Goal: Task Accomplishment & Management: Complete application form

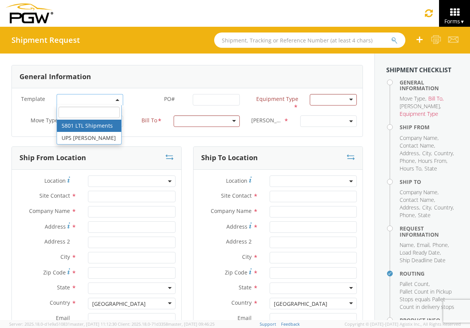
click at [137, 96] on label "PO# *" at bounding box center [158, 99] width 59 height 10
click at [193, 96] on input "PO# *" at bounding box center [216, 99] width 47 height 11
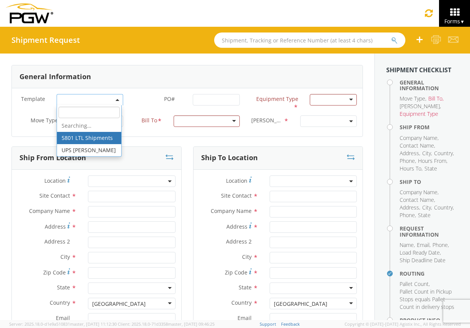
click at [79, 99] on span at bounding box center [90, 99] width 67 height 11
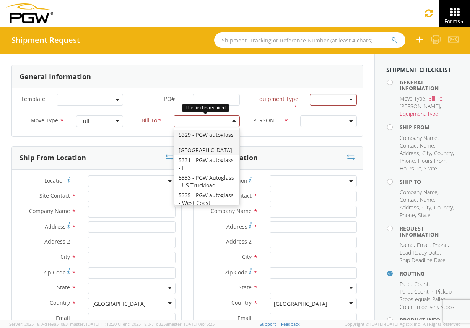
click at [183, 121] on div at bounding box center [207, 121] width 67 height 11
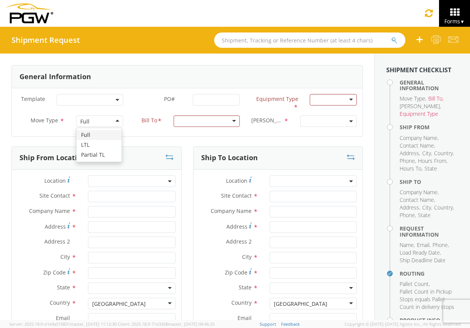
click at [115, 119] on div "Full" at bounding box center [99, 121] width 47 height 11
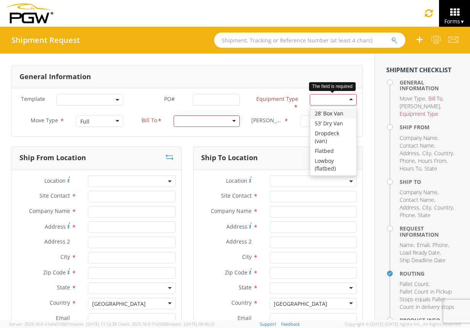
click at [335, 101] on div at bounding box center [333, 99] width 47 height 11
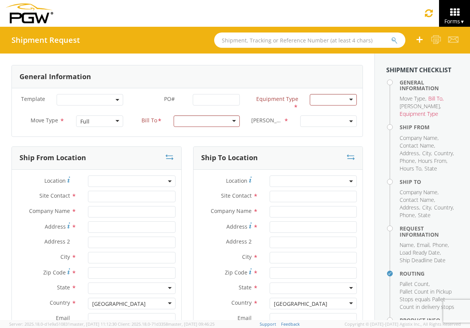
click at [272, 79] on div "General Information" at bounding box center [187, 76] width 351 height 23
click at [351, 119] on span at bounding box center [352, 121] width 2 height 11
click at [311, 131] on input "search" at bounding box center [328, 133] width 52 height 11
click at [350, 122] on b at bounding box center [352, 122] width 4 height 2
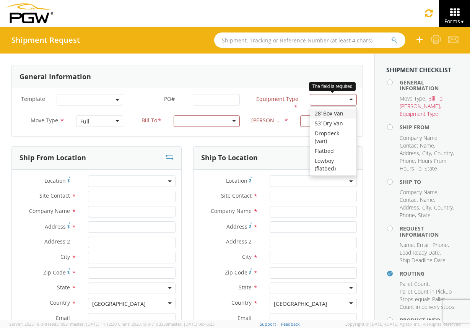
click at [348, 100] on div at bounding box center [333, 99] width 47 height 11
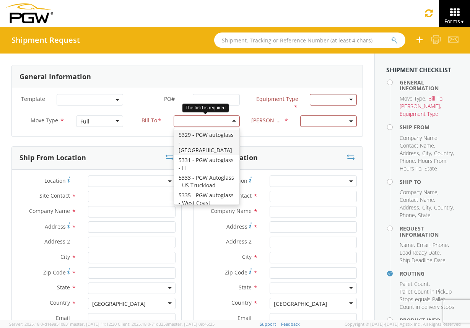
click at [232, 121] on div at bounding box center [207, 121] width 67 height 11
click at [351, 124] on span at bounding box center [352, 121] width 2 height 11
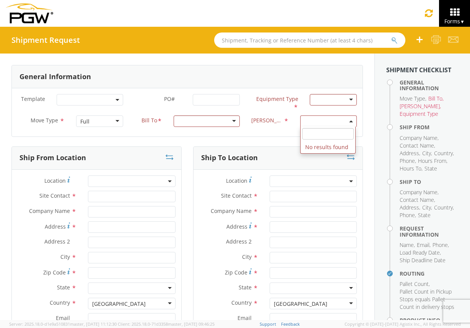
click at [258, 129] on div "Bill Code * No results found" at bounding box center [304, 123] width 117 height 15
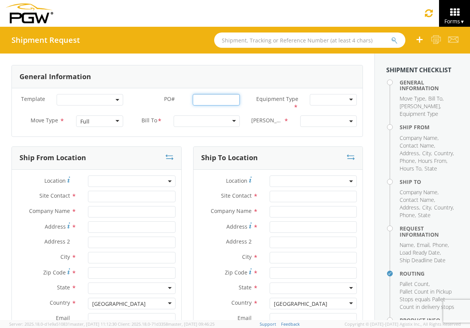
click at [219, 101] on input "PO# *" at bounding box center [216, 99] width 47 height 11
click at [117, 99] on b at bounding box center [118, 100] width 4 height 2
click at [136, 95] on label "PO# *" at bounding box center [158, 99] width 59 height 10
click at [193, 95] on input "PO# *" at bounding box center [216, 99] width 47 height 11
drag, startPoint x: 46, startPoint y: 98, endPoint x: 17, endPoint y: 96, distance: 28.4
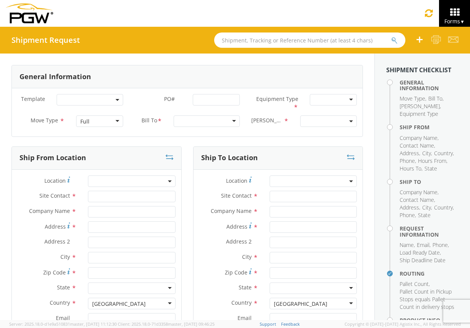
click at [17, 96] on label "Template *" at bounding box center [31, 103] width 39 height 18
copy span "Template"
drag, startPoint x: 57, startPoint y: 121, endPoint x: 26, endPoint y: 122, distance: 31.0
click at [26, 122] on label "Move Type *" at bounding box center [41, 121] width 59 height 10
copy span "Move Type"
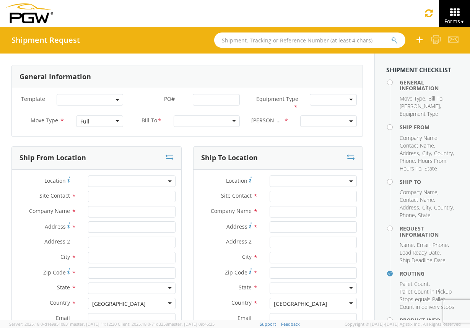
click at [112, 122] on div "Full" at bounding box center [99, 121] width 47 height 11
click at [65, 123] on label "Move Type *" at bounding box center [41, 121] width 59 height 10
drag, startPoint x: 173, startPoint y: 99, endPoint x: 158, endPoint y: 99, distance: 14.9
click at [158, 99] on label "PO# *" at bounding box center [158, 99] width 59 height 10
copy span "PO#"
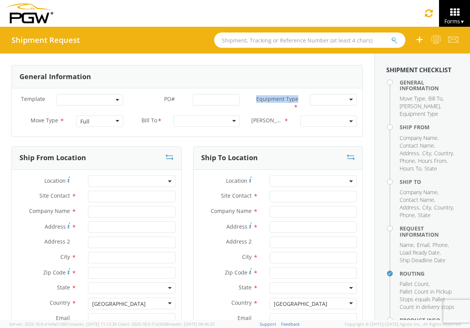
drag, startPoint x: 292, startPoint y: 99, endPoint x: 252, endPoint y: 98, distance: 41.0
click at [256, 98] on span "Equipment Type" at bounding box center [277, 98] width 42 height 7
copy span "Equipment Type"
click at [346, 100] on div at bounding box center [333, 99] width 47 height 11
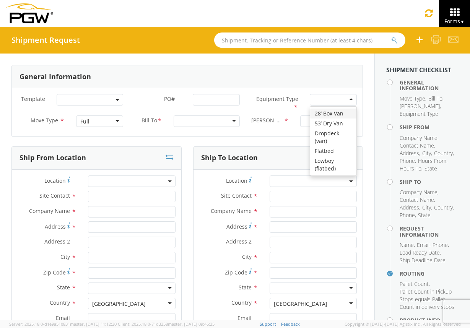
click at [354, 92] on div "Template * PO# * Equipment Type * 28’ Box Van 53’ Dry Van Dropdeck (van) Flatbe…" at bounding box center [187, 112] width 351 height 48
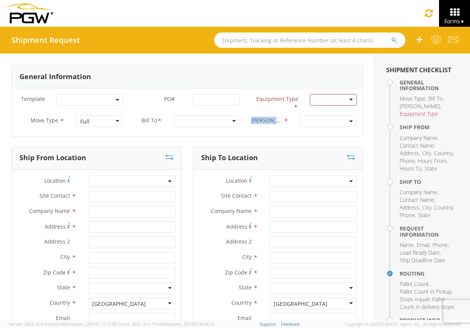
drag, startPoint x: 278, startPoint y: 121, endPoint x: 255, endPoint y: 121, distance: 23.0
click at [255, 121] on label "Bill Code *" at bounding box center [270, 121] width 49 height 10
copy span "[PERSON_NAME]"
click at [349, 119] on span at bounding box center [329, 121] width 57 height 11
click at [113, 124] on div "Full" at bounding box center [99, 121] width 47 height 11
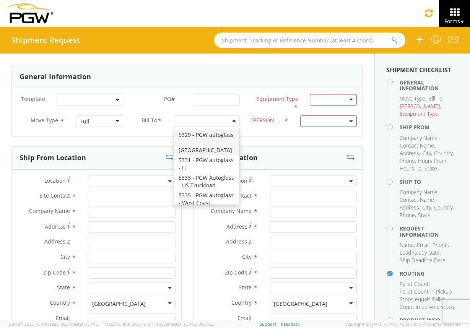
click at [231, 121] on div at bounding box center [207, 121] width 67 height 11
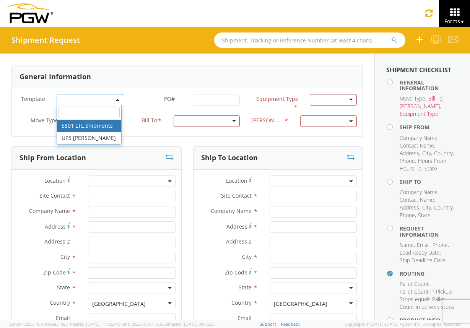
click at [110, 99] on span at bounding box center [90, 99] width 67 height 11
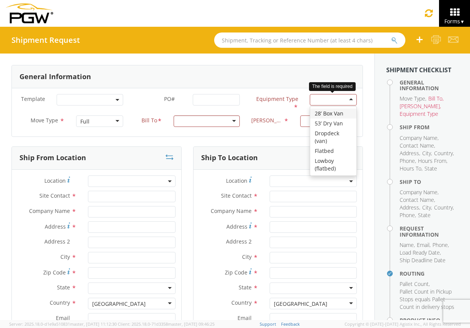
click at [345, 101] on div at bounding box center [333, 99] width 47 height 11
click at [262, 88] on div "General Information" at bounding box center [187, 76] width 351 height 23
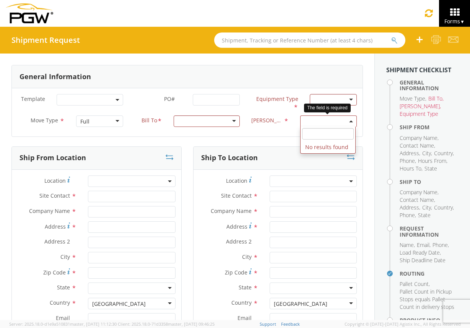
click at [350, 124] on span at bounding box center [329, 121] width 57 height 11
drag, startPoint x: 347, startPoint y: 150, endPoint x: 303, endPoint y: 150, distance: 44.0
click at [303, 150] on li "No results found" at bounding box center [328, 147] width 55 height 12
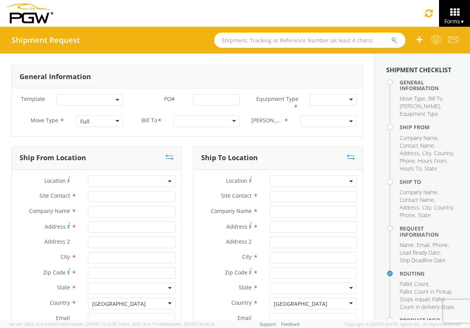
click at [350, 99] on div at bounding box center [333, 99] width 47 height 11
click at [283, 147] on div "Ship To Location" at bounding box center [279, 158] width 170 height 23
click at [351, 124] on span at bounding box center [352, 121] width 2 height 11
drag, startPoint x: 345, startPoint y: 147, endPoint x: 306, endPoint y: 148, distance: 39.4
click at [302, 148] on li "No results found" at bounding box center [328, 147] width 55 height 12
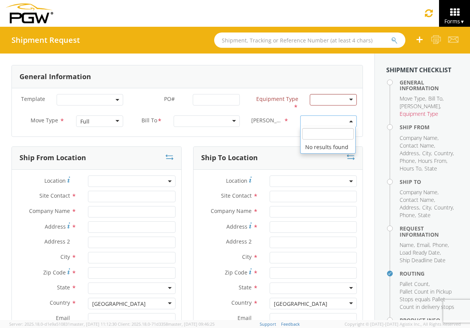
click at [229, 123] on div at bounding box center [207, 121] width 67 height 11
click at [247, 107] on label "Equipment Type *" at bounding box center [275, 103] width 59 height 18
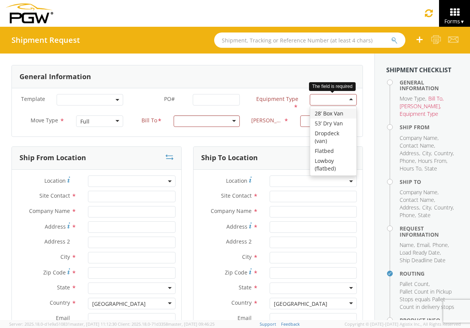
click at [341, 103] on div at bounding box center [333, 99] width 47 height 11
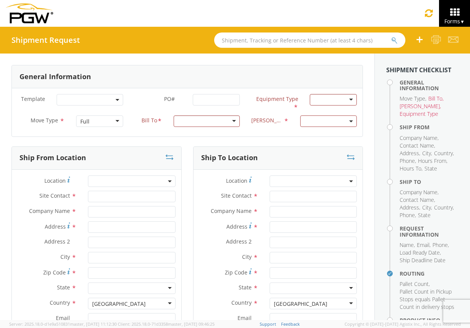
click at [221, 82] on div "General Information" at bounding box center [187, 76] width 351 height 23
click at [112, 123] on div "Full" at bounding box center [99, 121] width 47 height 11
click at [117, 99] on b at bounding box center [118, 100] width 4 height 2
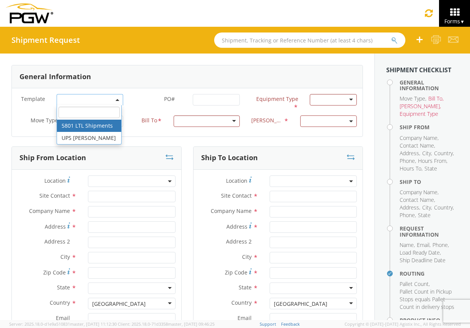
click at [15, 122] on label "Move Type *" at bounding box center [41, 121] width 59 height 10
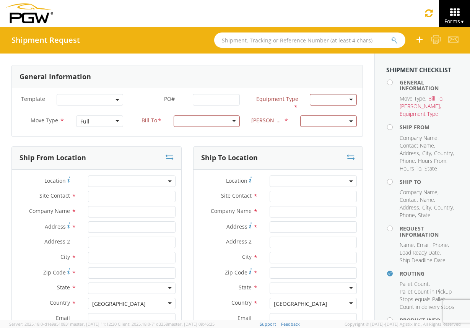
click at [116, 121] on div "Full" at bounding box center [99, 121] width 47 height 11
click at [342, 123] on span at bounding box center [329, 121] width 57 height 11
click at [345, 98] on div at bounding box center [333, 99] width 47 height 11
drag, startPoint x: 279, startPoint y: 100, endPoint x: 255, endPoint y: 102, distance: 25.0
click at [256, 102] on span "Equipment Type" at bounding box center [277, 98] width 42 height 7
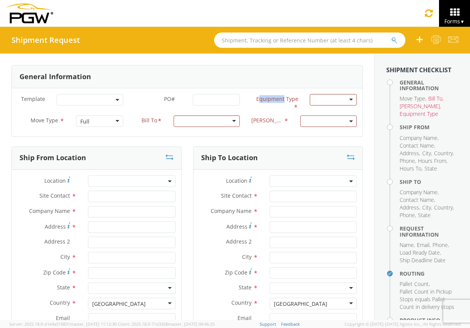
copy span "quipment"
click at [345, 98] on div at bounding box center [333, 99] width 47 height 11
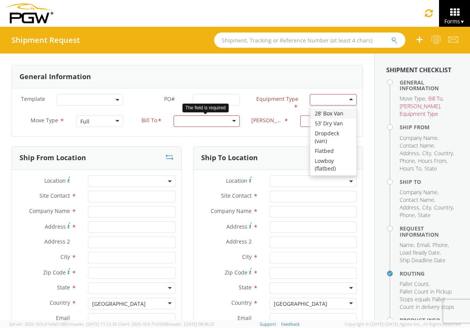
click at [228, 120] on div at bounding box center [207, 121] width 67 height 11
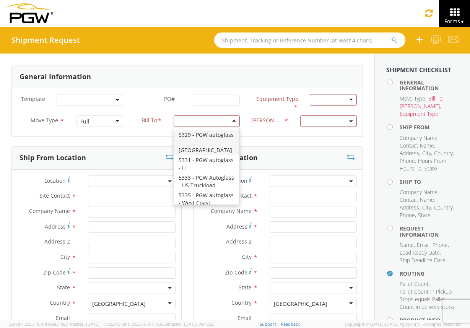
click at [116, 100] on b at bounding box center [118, 100] width 4 height 2
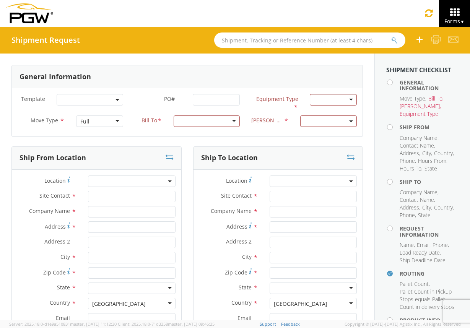
click at [137, 127] on div "Bill To * 5329 - PGW autoglass - Chillicothe 5331 - PGW autoglass - IT 5333 - P…" at bounding box center [187, 121] width 117 height 11
click at [118, 121] on div "Full" at bounding box center [99, 121] width 47 height 11
click at [340, 103] on div at bounding box center [333, 99] width 47 height 11
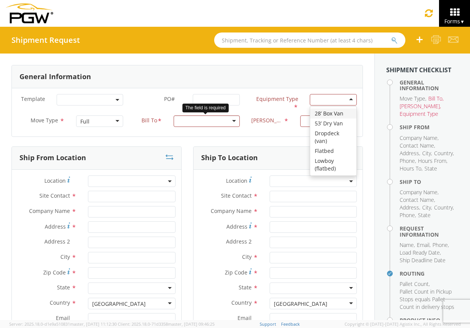
click at [231, 120] on div at bounding box center [207, 121] width 67 height 11
click at [346, 100] on div at bounding box center [333, 99] width 47 height 11
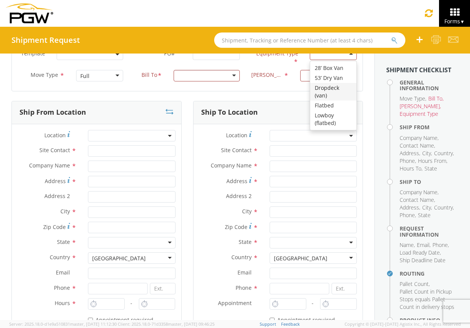
scroll to position [5, 0]
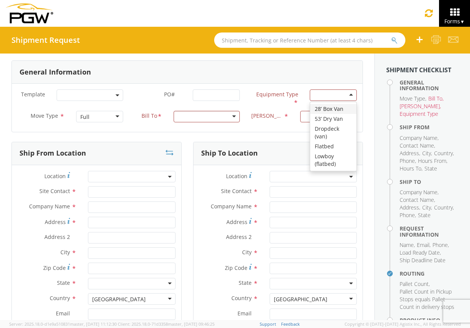
click at [115, 116] on div "Full" at bounding box center [99, 116] width 47 height 11
drag, startPoint x: 93, startPoint y: 131, endPoint x: 86, endPoint y: 125, distance: 9.3
click at [83, 129] on div "Template * PO# * Equipment Type * 28’ Box Van 53’ Dry Van Dropdeck (van) Flatbe…" at bounding box center [187, 108] width 351 height 48
click at [114, 118] on div "Full" at bounding box center [99, 116] width 47 height 11
click at [114, 116] on div "Full" at bounding box center [99, 116] width 47 height 11
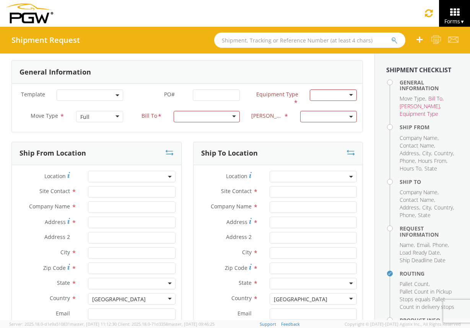
click at [161, 129] on div "Template * PO# * Equipment Type * 28’ Box Van 53’ Dry Van Dropdeck (van) Flatbe…" at bounding box center [187, 108] width 351 height 48
click at [173, 94] on label "PO# *" at bounding box center [158, 95] width 59 height 10
click at [193, 94] on input "PO# *" at bounding box center [216, 95] width 47 height 11
click at [116, 95] on b at bounding box center [118, 96] width 4 height 2
click at [172, 96] on span "PO#" at bounding box center [169, 94] width 11 height 7
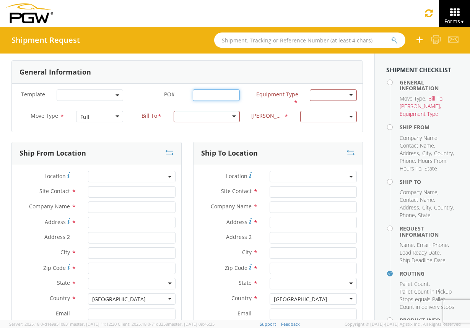
click at [193, 96] on input "PO# *" at bounding box center [216, 95] width 47 height 11
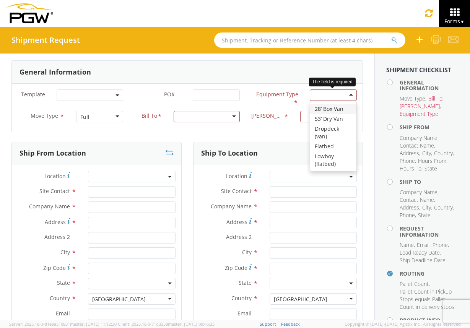
click at [334, 93] on div at bounding box center [333, 95] width 47 height 11
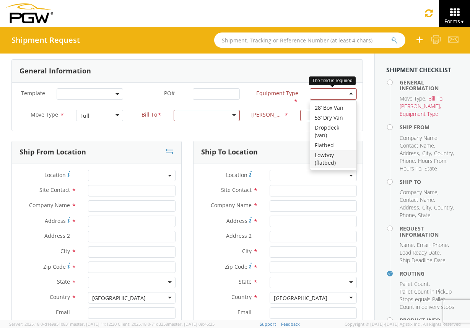
scroll to position [0, 0]
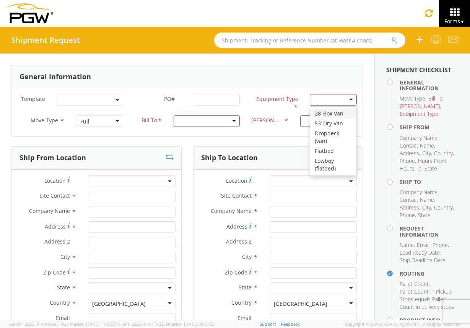
click at [267, 105] on label "Equipment Type *" at bounding box center [275, 103] width 59 height 18
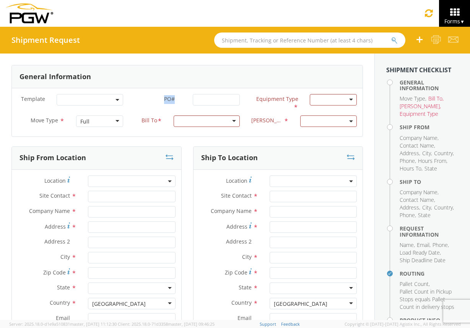
drag, startPoint x: 172, startPoint y: 100, endPoint x: 159, endPoint y: 100, distance: 12.6
click at [159, 100] on label "PO# *" at bounding box center [158, 99] width 59 height 10
click at [219, 98] on input "PO# *" at bounding box center [216, 99] width 47 height 11
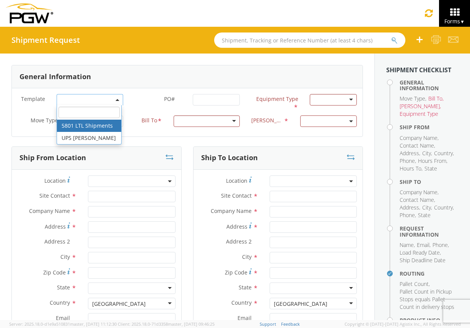
click at [116, 100] on b at bounding box center [118, 100] width 4 height 2
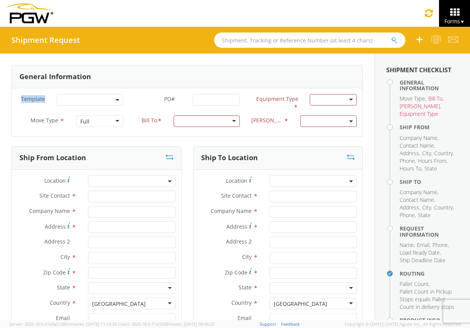
drag, startPoint x: 44, startPoint y: 100, endPoint x: 17, endPoint y: 101, distance: 26.4
click at [17, 101] on label "Template *" at bounding box center [31, 103] width 39 height 18
copy span "Template"
drag, startPoint x: 56, startPoint y: 120, endPoint x: 26, endPoint y: 120, distance: 29.1
click at [26, 120] on label "Move Type *" at bounding box center [41, 121] width 59 height 10
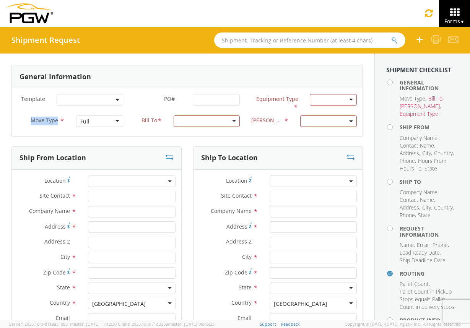
copy span "Move Type"
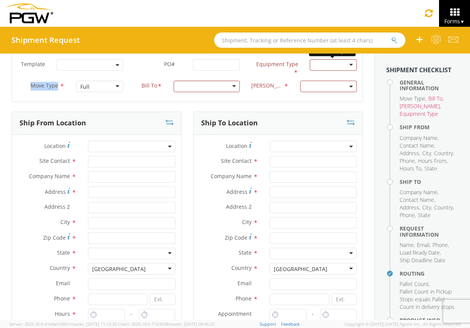
scroll to position [38, 0]
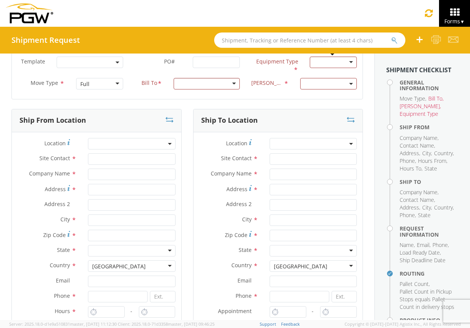
click at [73, 158] on span "*" at bounding box center [74, 159] width 5 height 8
click at [99, 158] on input "text" at bounding box center [131, 159] width 87 height 11
click at [103, 156] on input "text" at bounding box center [131, 159] width 87 height 11
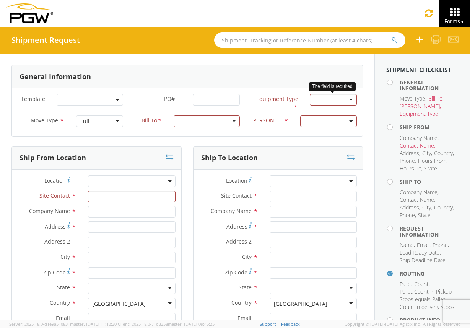
click at [117, 98] on span at bounding box center [90, 99] width 67 height 11
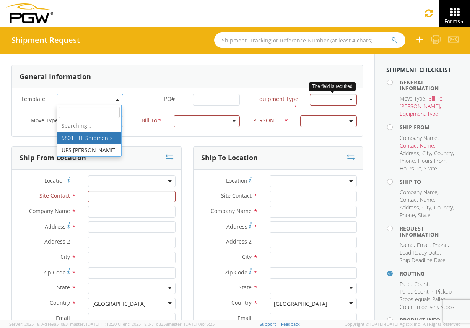
select select "56744968"
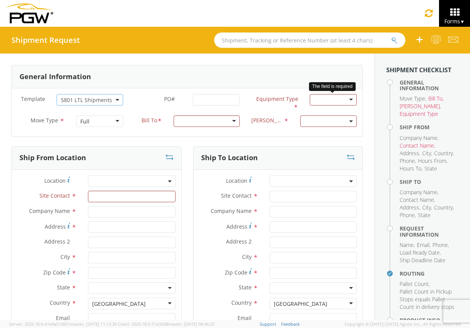
select select
type input "5801 Branch Manager"
type input "PGW"
type input "5000 South Freeway"
type input "Fort Worth"
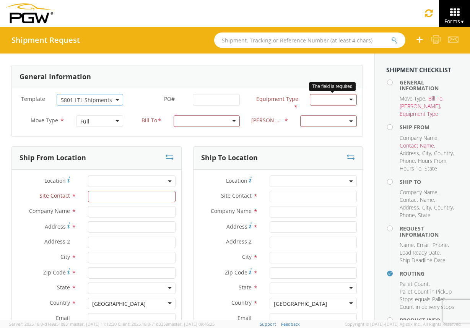
type input "76115"
type input "5801freight@pgwautoglass.com"
type input "817-883-5267"
type input "10:35 AM"
type input "11:35 AM"
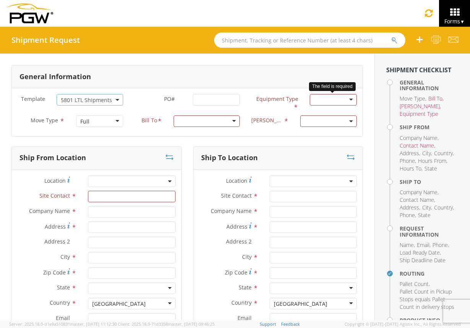
type input "5403 Branch Manager"
type input "PGW"
type input "801 S Grant St"
type input "Amarillo"
type input "79101"
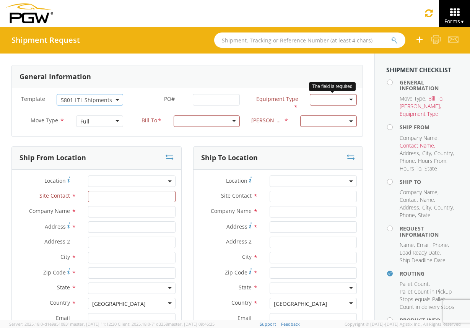
type input "lkqsp_o_pm_5403@pgwag.com"
type input "806-372-2673"
type textarea "NO LTL Appt unless noted, ALL Truckload APPT Reqd. Contact Kelvin Davis. Call A…"
type input "980"
type input "1"
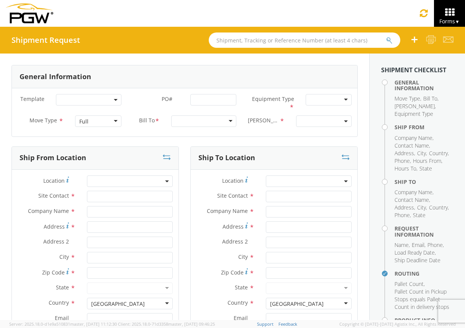
click at [115, 100] on b at bounding box center [116, 100] width 4 height 2
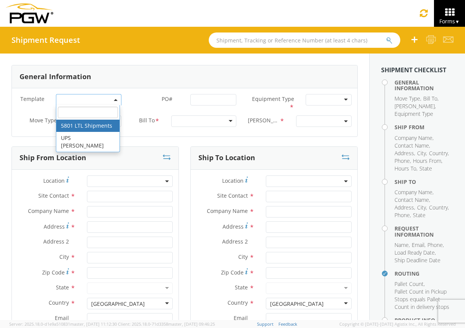
select select "56744968"
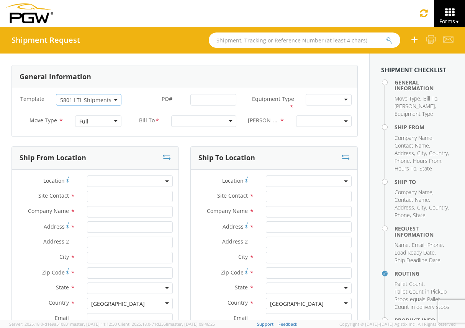
select select
type input "5801 Branch Manager"
type input "PGW"
type input "5000 South Freeway"
type input "Fort Worth"
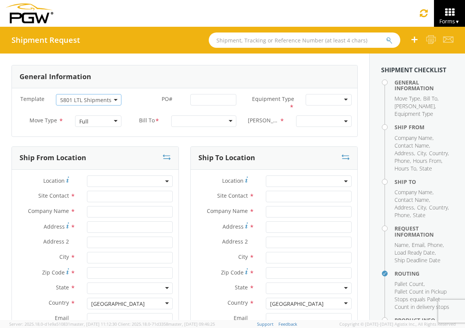
type input "76115"
type input "5801freight@pgwautoglass.com"
type input "817-883-5267"
type input "10:35 AM"
type input "11:35 AM"
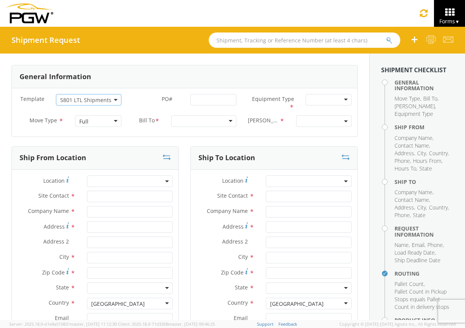
type input "5403 Branch Manager"
type input "PGW"
type input "801 S Grant St"
type input "Amarillo"
type input "79101"
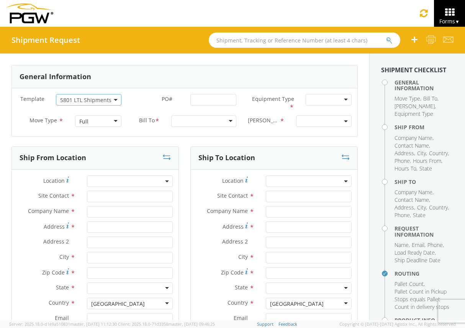
type input "lkqsp_o_pm_5403@pgwag.com"
type input "806-372-2673"
type textarea "NO LTL Appt unless noted, ALL Truckload APPT Reqd. Contact Kelvin Davis. Call A…"
type input "980"
type input "1"
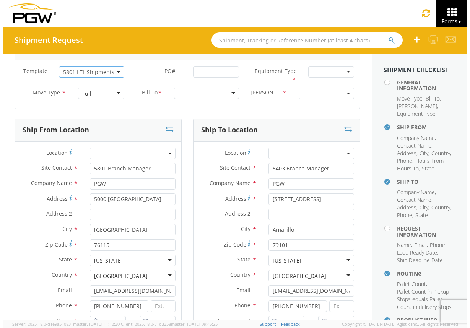
scroll to position [37, 0]
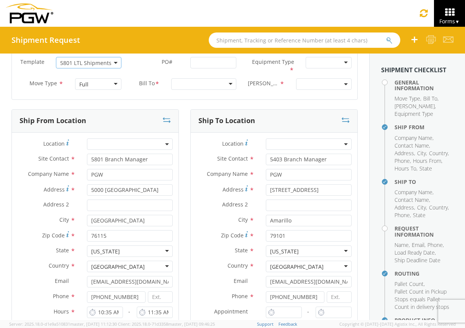
select select "28259"
select select "62891"
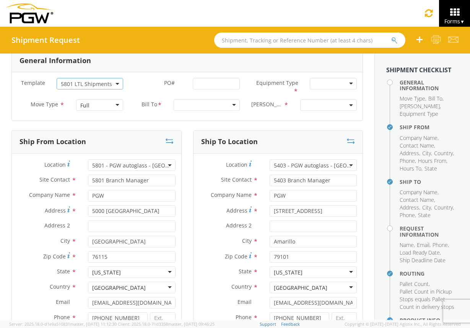
scroll to position [16, 0]
click at [321, 109] on span at bounding box center [329, 105] width 57 height 11
click at [260, 115] on div "Bill Code * No results found" at bounding box center [304, 107] width 117 height 15
click at [341, 87] on div at bounding box center [333, 83] width 47 height 11
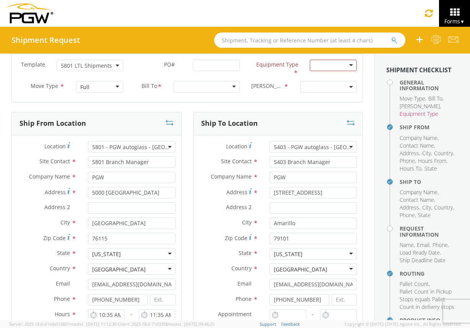
scroll to position [46, 0]
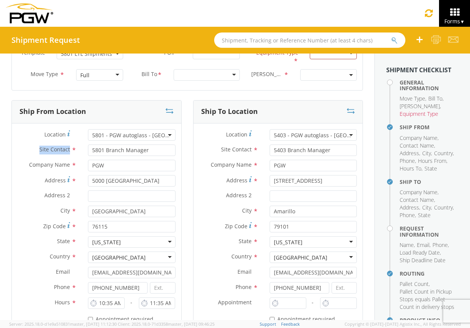
drag, startPoint x: 68, startPoint y: 150, endPoint x: 38, endPoint y: 149, distance: 29.9
click at [39, 149] on span "Site Contact" at bounding box center [54, 149] width 31 height 7
copy span "Site Contact"
click at [72, 149] on span "*" at bounding box center [74, 150] width 5 height 8
click at [64, 149] on span "Site Contact" at bounding box center [54, 149] width 31 height 7
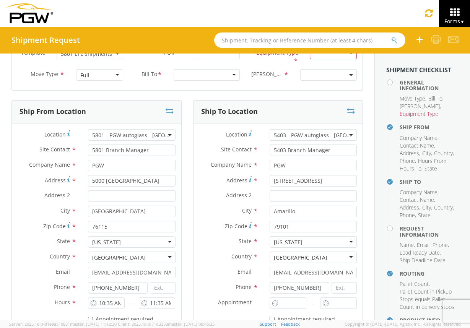
scroll to position [54, 0]
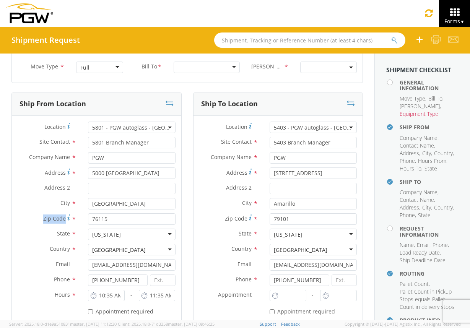
drag, startPoint x: 64, startPoint y: 219, endPoint x: 39, endPoint y: 218, distance: 24.1
click at [39, 218] on label "Zip Code *" at bounding box center [47, 219] width 70 height 10
copy span "Zip Code"
drag, startPoint x: 84, startPoint y: 203, endPoint x: 46, endPoint y: 200, distance: 38.0
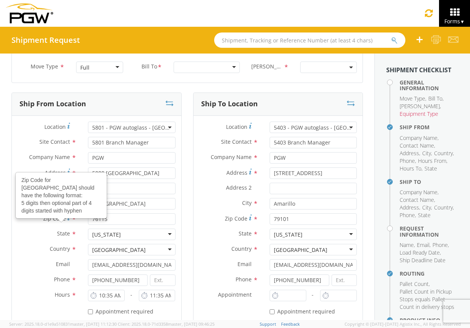
click at [67, 216] on icon at bounding box center [68, 218] width 3 height 6
click at [88, 216] on input "76115" at bounding box center [131, 219] width 87 height 11
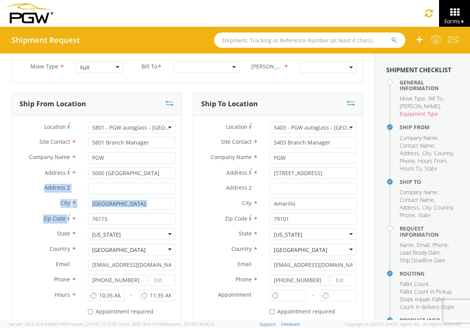
drag, startPoint x: 86, startPoint y: 202, endPoint x: 37, endPoint y: 191, distance: 50.7
click at [65, 217] on span "Zip Code" at bounding box center [54, 218] width 23 height 7
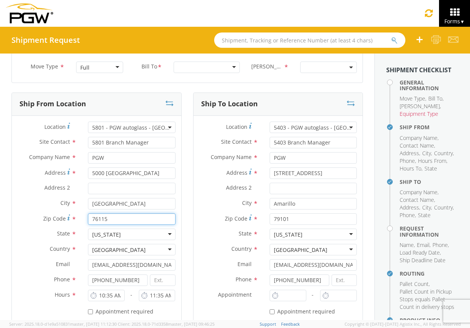
click at [88, 217] on input "76115" at bounding box center [131, 219] width 87 height 11
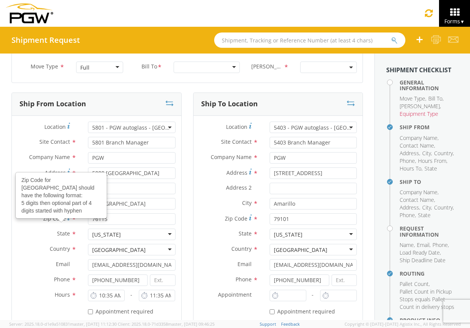
click at [69, 218] on label "Zip Code Zip Code for United States should have the following format: 5 digits …" at bounding box center [47, 219] width 70 height 10
click at [88, 218] on input "76115" at bounding box center [131, 219] width 87 height 11
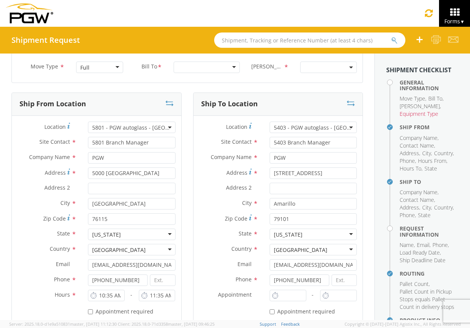
click at [72, 218] on span "*" at bounding box center [74, 219] width 5 height 8
click at [88, 218] on input "76115" at bounding box center [131, 219] width 87 height 11
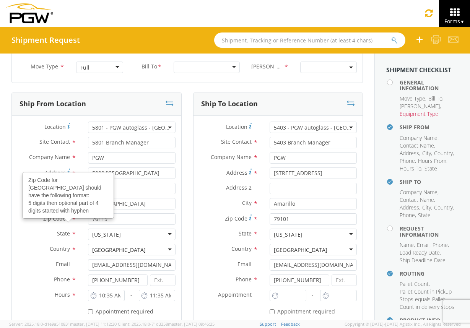
click at [67, 218] on icon at bounding box center [68, 218] width 3 height 6
click at [88, 218] on input "76115" at bounding box center [131, 219] width 87 height 11
click at [62, 231] on span "State" at bounding box center [63, 233] width 13 height 7
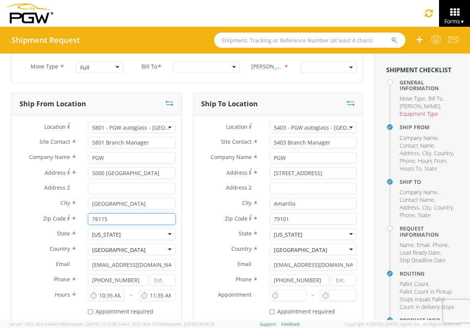
click at [120, 219] on input "76115" at bounding box center [131, 219] width 87 height 11
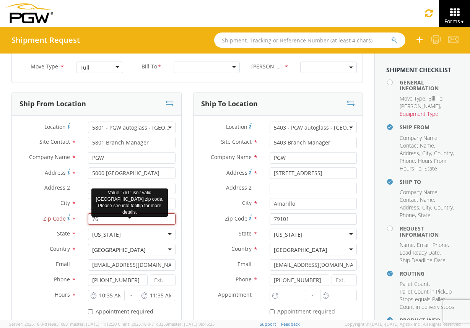
type input "7"
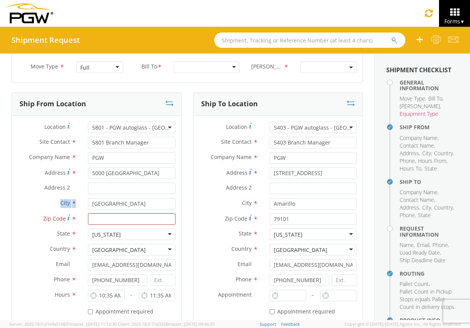
drag, startPoint x: 61, startPoint y: 209, endPoint x: 55, endPoint y: 207, distance: 6.3
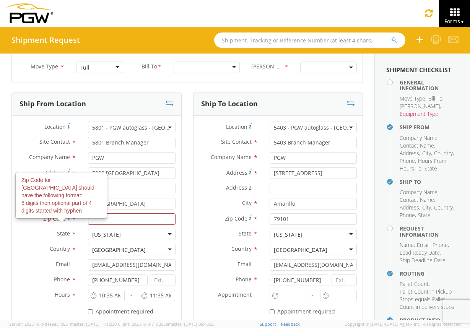
click at [67, 218] on icon at bounding box center [68, 218] width 3 height 6
click at [88, 218] on input "Zip Code Zip Code for United States should have the following format: 5 digits …" at bounding box center [131, 219] width 87 height 11
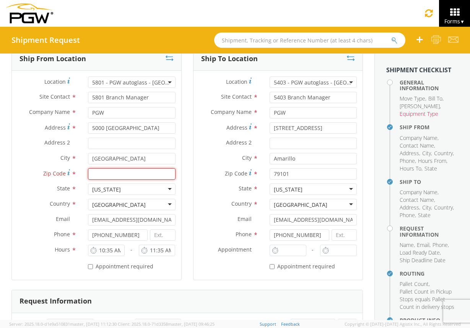
scroll to position [100, 0]
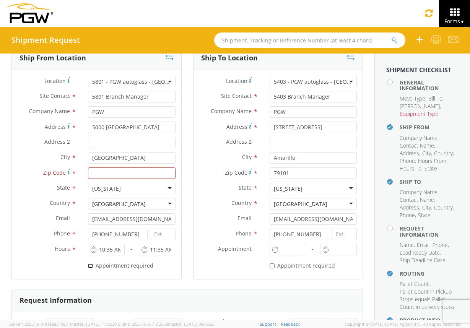
click at [90, 265] on input "* Appointment required" at bounding box center [90, 266] width 5 height 5
click at [89, 266] on input "* Appointment required" at bounding box center [90, 266] width 5 height 5
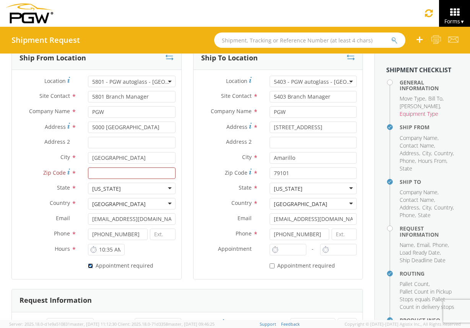
click at [90, 266] on input "* Appointment required" at bounding box center [90, 266] width 5 height 5
checkbox input "false"
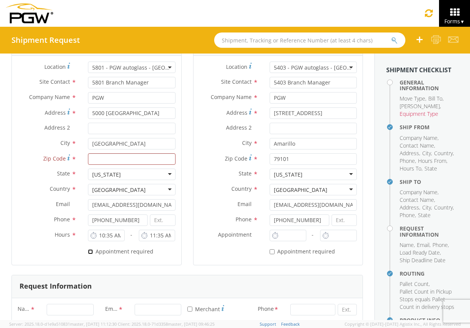
scroll to position [115, 0]
click at [162, 221] on input at bounding box center [162, 219] width 25 height 11
click at [336, 222] on input at bounding box center [344, 219] width 25 height 11
drag, startPoint x: 154, startPoint y: 251, endPoint x: 95, endPoint y: 252, distance: 58.6
click at [95, 252] on div "* Appointment required" at bounding box center [131, 250] width 87 height 10
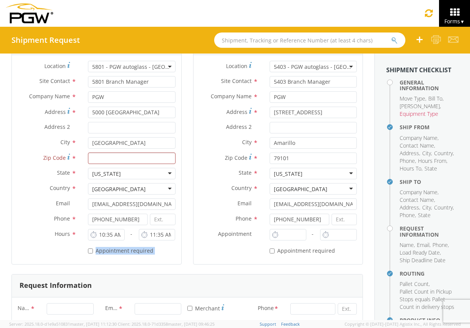
copy label "Appointment required"
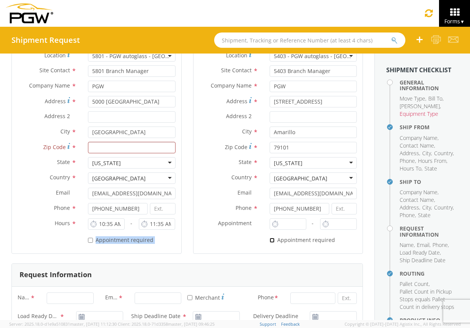
click at [270, 240] on input "* Appointment required" at bounding box center [272, 240] width 5 height 5
checkbox input "false"
click at [89, 241] on input "* Appointment required" at bounding box center [90, 240] width 5 height 5
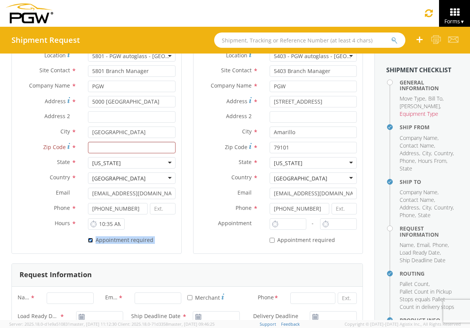
checkbox input "false"
click at [270, 240] on input "* Appointment required" at bounding box center [272, 240] width 5 height 5
checkbox input "true"
click at [92, 239] on label "* Appointment required" at bounding box center [121, 239] width 67 height 9
click at [92, 239] on input "* Appointment required" at bounding box center [90, 240] width 5 height 5
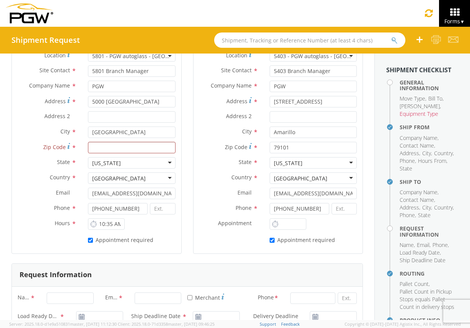
click at [92, 239] on label "* Appointment required" at bounding box center [121, 239] width 67 height 9
click at [92, 239] on input "* Appointment required" at bounding box center [90, 240] width 5 height 5
checkbox input "false"
click at [270, 240] on input "* Appointment required" at bounding box center [272, 240] width 5 height 5
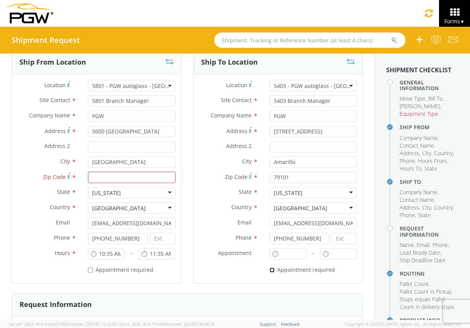
scroll to position [0, 0]
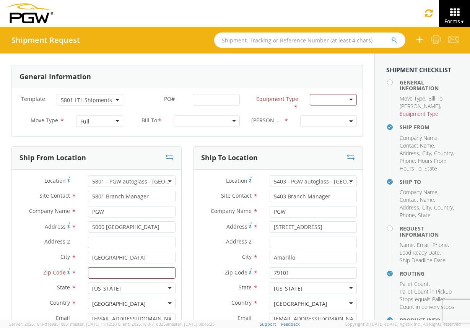
click at [60, 119] on span "*" at bounding box center [62, 121] width 5 height 8
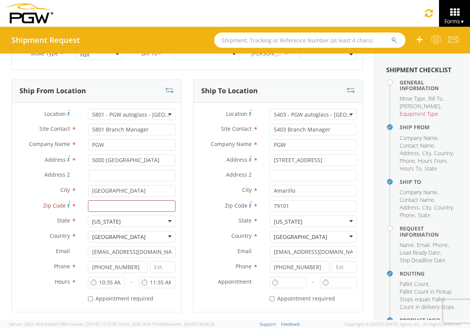
scroll to position [130, 0]
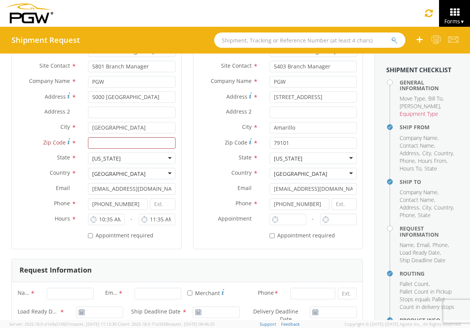
click at [189, 246] on div "Ship To Location Location * 5403 - PGW autoglass - Amarillo 5403 - PGW autoglas…" at bounding box center [279, 137] width 182 height 243
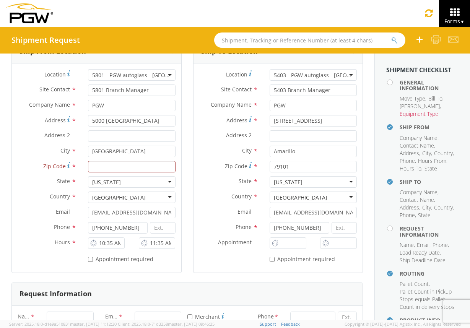
scroll to position [107, 0]
click at [272, 258] on label "* Appointment required" at bounding box center [303, 258] width 67 height 9
click at [272, 258] on input "* Appointment required" at bounding box center [272, 258] width 5 height 5
click at [270, 260] on input "* Appointment required" at bounding box center [272, 258] width 5 height 5
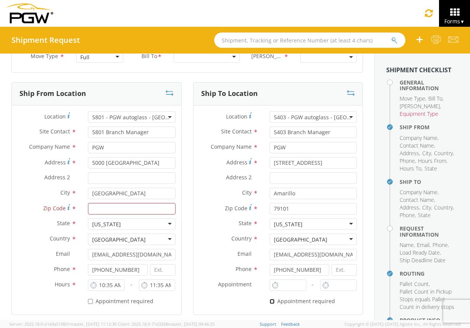
scroll to position [59, 0]
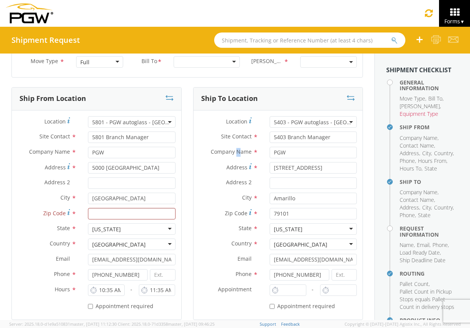
drag, startPoint x: 235, startPoint y: 153, endPoint x: 231, endPoint y: 153, distance: 3.8
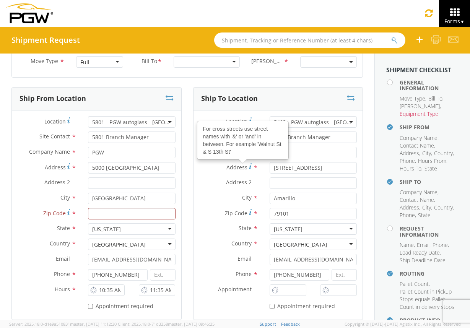
click at [248, 169] on label "Address For cross streets use street names with '&' or 'and' in between. For ex…" at bounding box center [229, 167] width 70 height 10
click at [270, 169] on input "801 S Grant St" at bounding box center [313, 167] width 87 height 11
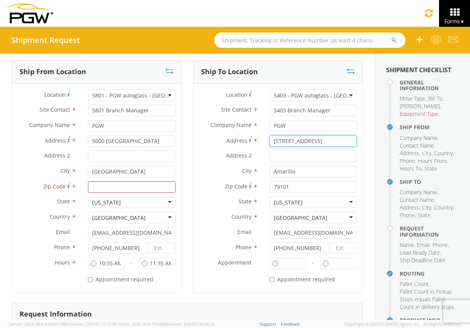
scroll to position [88, 0]
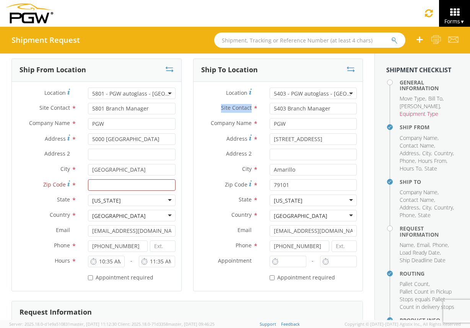
drag, startPoint x: 247, startPoint y: 109, endPoint x: 217, endPoint y: 110, distance: 29.9
click at [221, 110] on span "Site Contact" at bounding box center [236, 107] width 31 height 7
copy span "Site Contact"
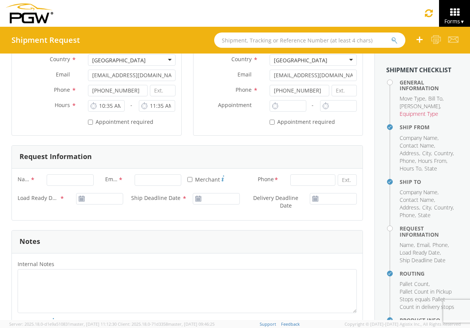
scroll to position [225, 0]
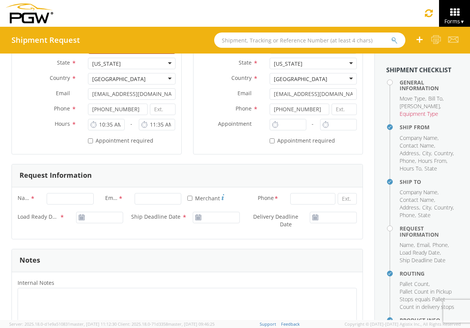
click at [271, 140] on label "* Appointment required" at bounding box center [303, 140] width 67 height 9
click at [271, 140] on input "* Appointment required" at bounding box center [272, 141] width 5 height 5
checkbox input "true"
click at [90, 141] on input "* Appointment required" at bounding box center [90, 141] width 5 height 5
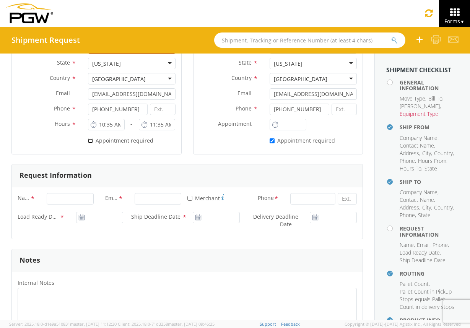
click at [90, 141] on input "* Appointment required" at bounding box center [90, 141] width 5 height 5
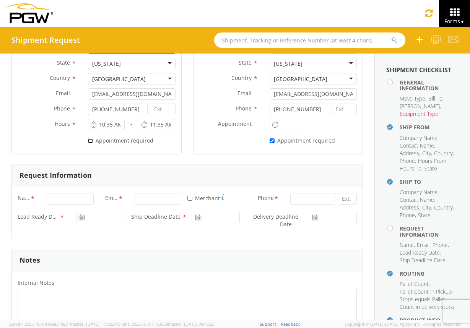
checkbox input "true"
click at [271, 142] on label "* Appointment required" at bounding box center [303, 140] width 67 height 9
click at [271, 142] on input "* Appointment required" at bounding box center [272, 141] width 5 height 5
checkbox input "false"
type input "12:00 PM"
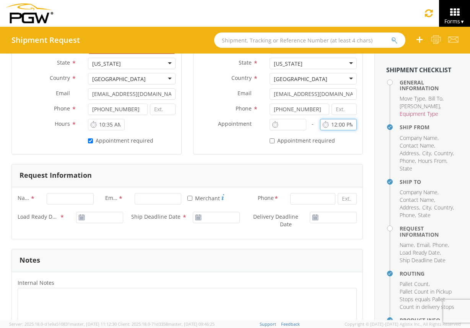
click at [327, 122] on input "12:00 PM" at bounding box center [338, 124] width 37 height 11
click at [301, 125] on label "- *" at bounding box center [314, 124] width 26 height 10
type input "12:00 PM"
click at [286, 122] on input "12:00 PM" at bounding box center [288, 124] width 37 height 11
click at [89, 141] on input "* Appointment required" at bounding box center [90, 141] width 5 height 5
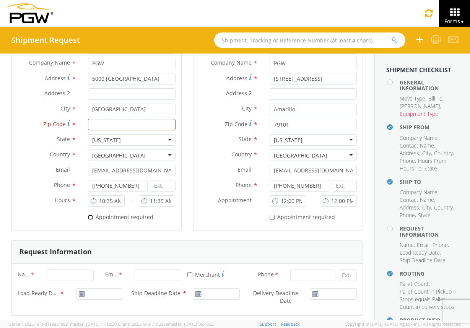
scroll to position [207, 0]
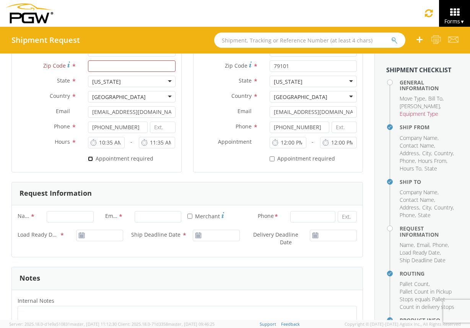
click at [91, 158] on input "* Appointment required" at bounding box center [90, 159] width 5 height 5
checkbox input "false"
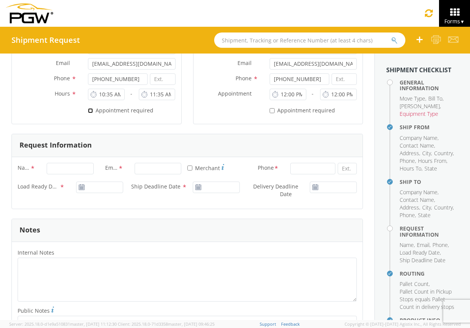
scroll to position [181, 0]
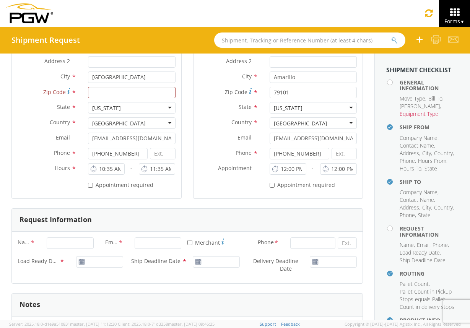
click at [81, 263] on icon at bounding box center [81, 262] width 7 height 6
click at [80, 262] on icon at bounding box center [81, 262] width 7 height 6
type input "[DATE]"
click at [94, 262] on input "[DATE]" at bounding box center [99, 261] width 47 height 11
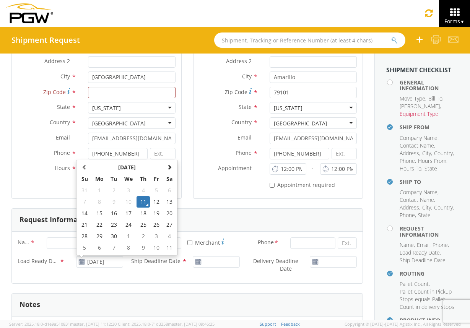
click at [248, 270] on label "Delivery Deadline Date *" at bounding box center [275, 265] width 59 height 18
click at [310, 268] on input "Delivery Deadline Date *" at bounding box center [333, 261] width 47 height 11
type input "[DATE]"
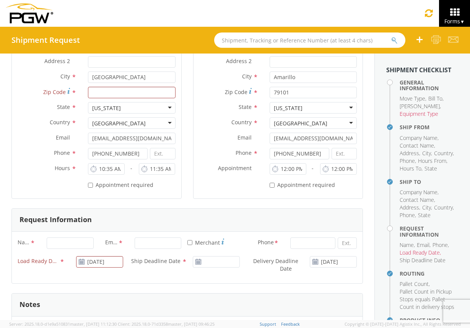
click at [198, 263] on use at bounding box center [198, 261] width 5 height 5
click at [196, 263] on icon at bounding box center [198, 262] width 7 height 6
click at [196, 261] on use at bounding box center [198, 261] width 5 height 5
click at [195, 262] on icon at bounding box center [198, 262] width 7 height 6
click at [196, 262] on icon at bounding box center [198, 262] width 7 height 6
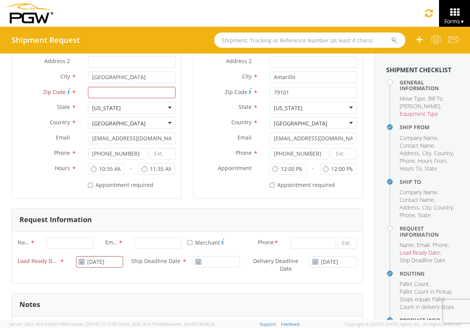
click at [169, 260] on span "Ship Deadline Date" at bounding box center [155, 261] width 49 height 7
click at [193, 260] on input "Ship Deadline Date *" at bounding box center [216, 261] width 47 height 11
type input "[DATE]"
click at [175, 277] on div "Load Ready Date * 09/11/2025 Ship Deadline Date * 09/11/2025 Delivery Deadline …" at bounding box center [187, 266] width 351 height 21
click at [341, 244] on input at bounding box center [347, 243] width 19 height 11
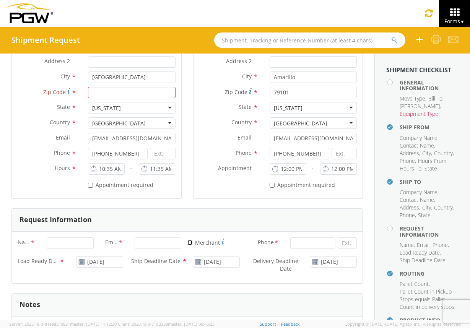
click at [188, 242] on input "* Merchant" at bounding box center [190, 242] width 5 height 5
click at [188, 243] on input "* Merchant" at bounding box center [190, 242] width 5 height 5
checkbox input "false"
click at [80, 262] on icon at bounding box center [81, 262] width 7 height 6
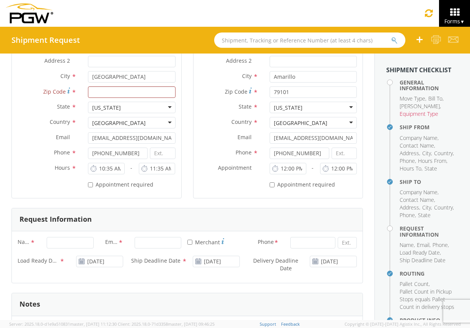
click at [80, 262] on icon at bounding box center [81, 262] width 7 height 6
click at [48, 265] on span "Load Ready Date" at bounding box center [39, 261] width 42 height 9
click at [76, 265] on input "[DATE]" at bounding box center [99, 261] width 47 height 11
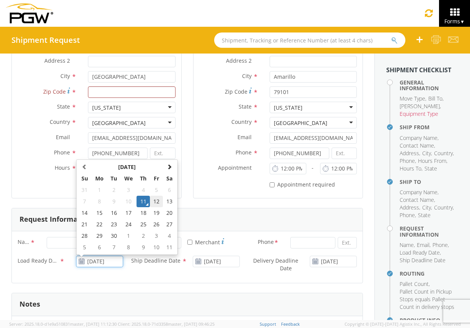
click at [157, 202] on td "12" at bounding box center [156, 201] width 13 height 11
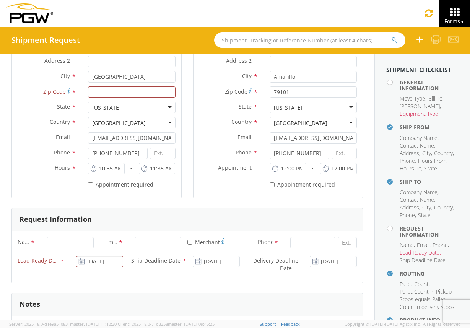
click at [38, 260] on span "Load Ready Date" at bounding box center [39, 261] width 42 height 9
click at [76, 260] on input "[DATE]" at bounding box center [99, 261] width 47 height 11
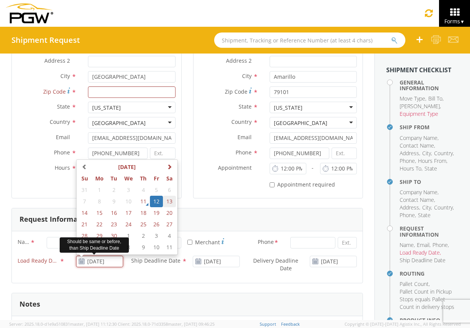
click at [172, 203] on td "13" at bounding box center [169, 201] width 13 height 11
type input "09/13/2025"
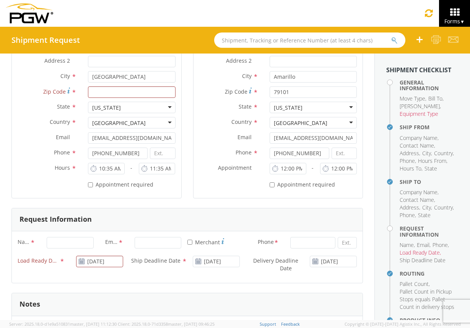
click at [39, 263] on span "Load Ready Date" at bounding box center [39, 261] width 42 height 9
click at [76, 263] on input "09/13/2025" at bounding box center [99, 261] width 47 height 11
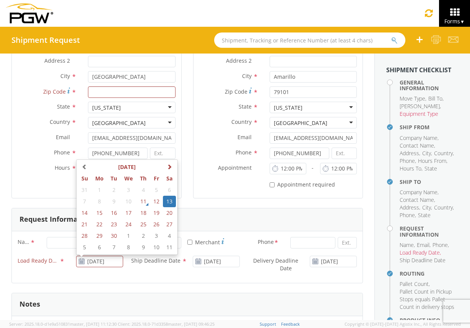
click at [195, 223] on div "Request Information" at bounding box center [187, 220] width 351 height 23
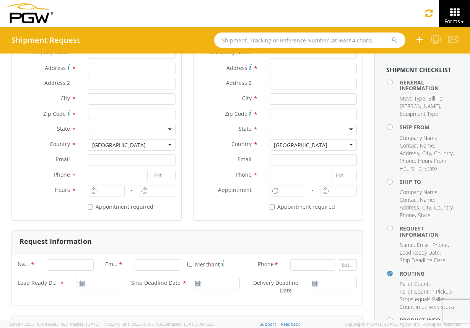
scroll to position [162, 0]
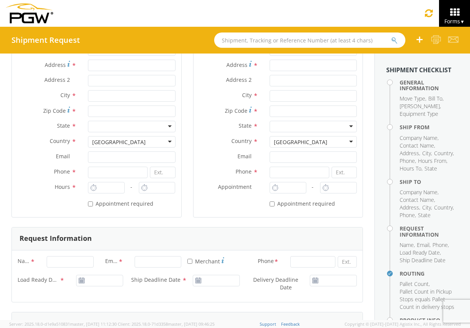
click at [81, 280] on use at bounding box center [81, 280] width 5 height 5
click at [53, 282] on span "Load Ready Date" at bounding box center [39, 280] width 42 height 9
click at [76, 282] on input "Load Ready Date *" at bounding box center [99, 280] width 47 height 11
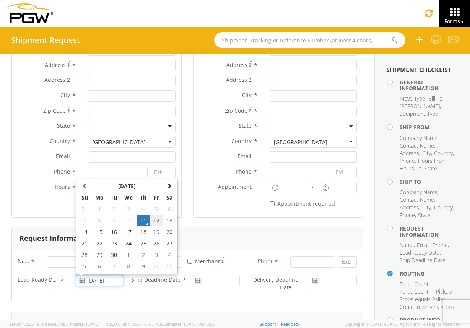
click at [157, 222] on td "12" at bounding box center [156, 220] width 13 height 11
type input "[DATE]"
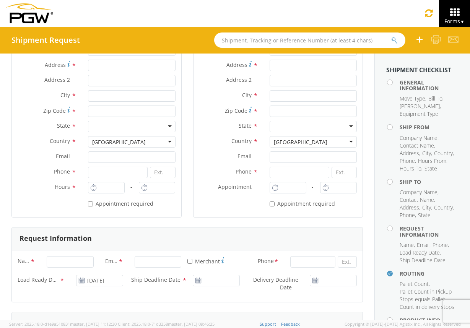
click at [196, 281] on use at bounding box center [198, 280] width 5 height 5
click at [279, 279] on span "Delivery Deadline Date" at bounding box center [275, 283] width 45 height 15
click at [310, 279] on input "Delivery Deadline Date *" at bounding box center [333, 280] width 47 height 11
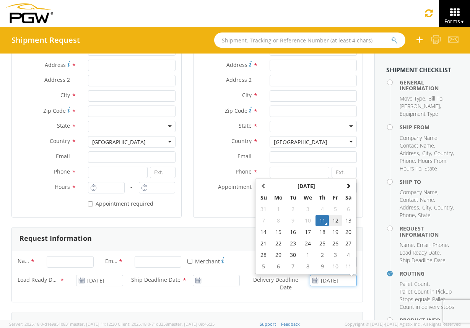
click at [332, 220] on td "12" at bounding box center [335, 220] width 13 height 11
type input "[DATE]"
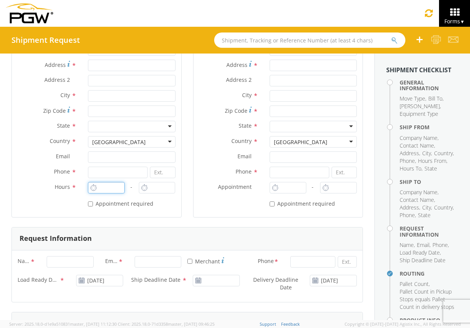
type input "12:00 PM"
type input "1:00 PM"
click at [106, 189] on input "12:00 PM" at bounding box center [106, 187] width 37 height 11
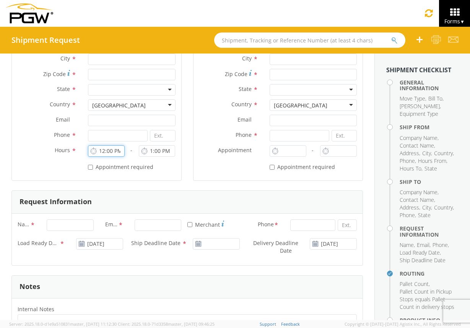
scroll to position [189, 0]
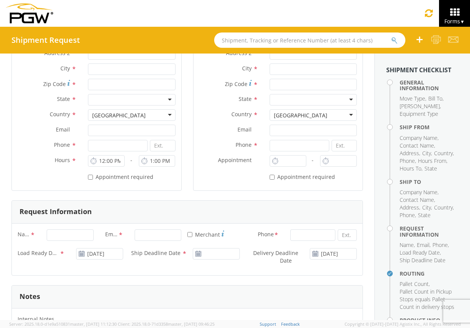
click at [75, 229] on div "Name * Email * * Merchant Phone * Load Ready Date * [DATE] Ship Deadline Date *…" at bounding box center [187, 250] width 351 height 52
click at [73, 235] on input "Name *" at bounding box center [70, 235] width 47 height 11
click at [138, 234] on input "Email *" at bounding box center [158, 235] width 47 height 11
click at [301, 235] on input at bounding box center [313, 235] width 45 height 11
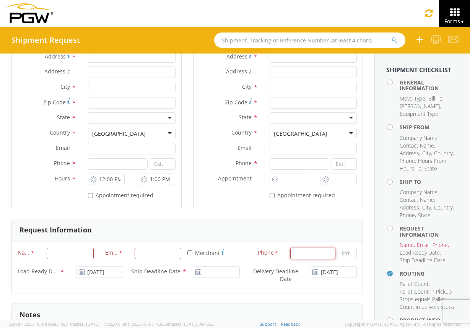
scroll to position [171, 0]
click at [91, 196] on input "* Appointment required" at bounding box center [90, 195] width 5 height 5
checkbox input "true"
click at [270, 196] on input "* Appointment required" at bounding box center [272, 195] width 5 height 5
checkbox input "true"
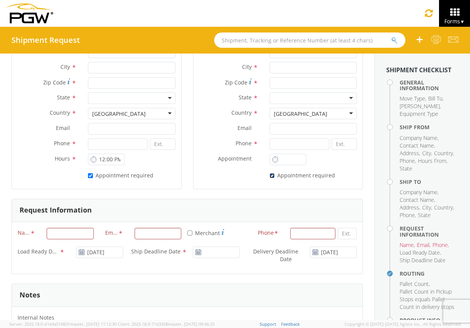
scroll to position [191, 0]
click at [188, 234] on input "* Merchant" at bounding box center [190, 232] width 5 height 5
checkbox input "false"
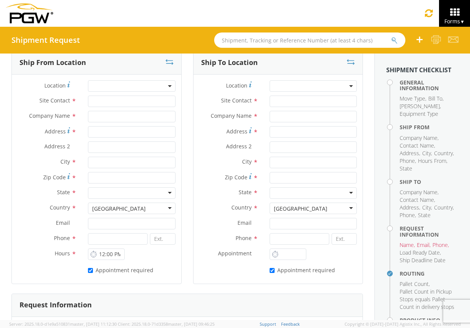
scroll to position [0, 0]
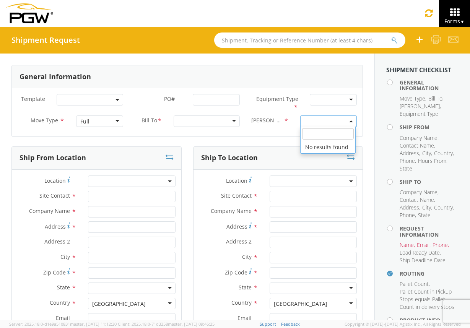
click at [330, 123] on span at bounding box center [329, 121] width 57 height 11
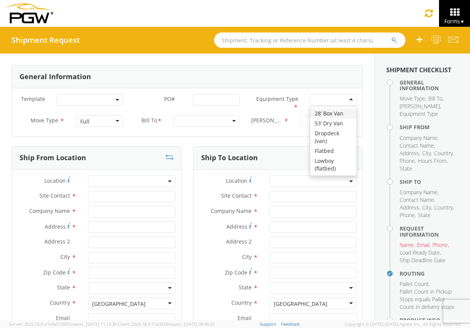
click at [334, 100] on div at bounding box center [333, 99] width 47 height 11
click at [191, 121] on div at bounding box center [207, 121] width 67 height 11
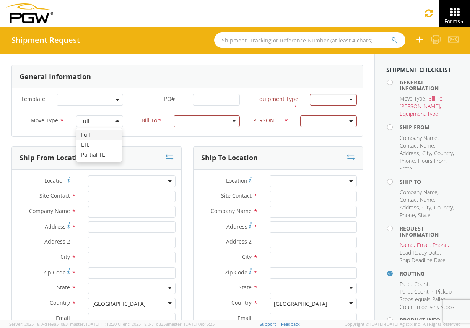
click at [99, 127] on div "Full" at bounding box center [99, 121] width 47 height 11
click at [104, 102] on span at bounding box center [90, 99] width 67 height 11
click at [129, 108] on div "PO# *" at bounding box center [187, 101] width 117 height 15
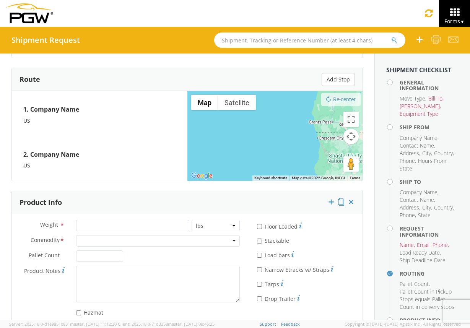
scroll to position [597, 0]
